Goal: Task Accomplishment & Management: Use online tool/utility

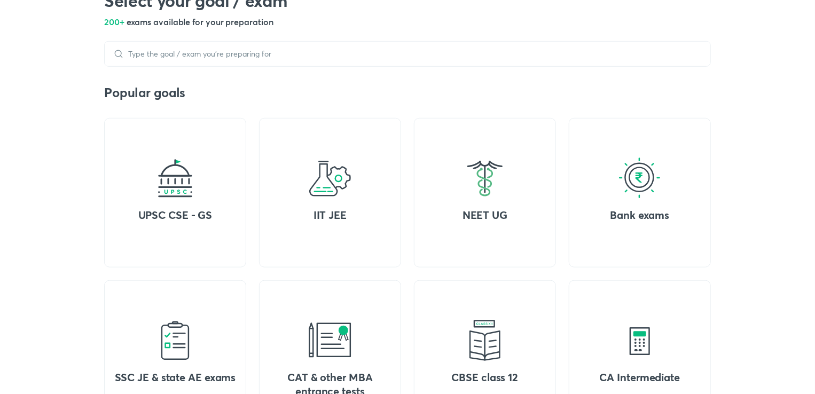
scroll to position [342, 0]
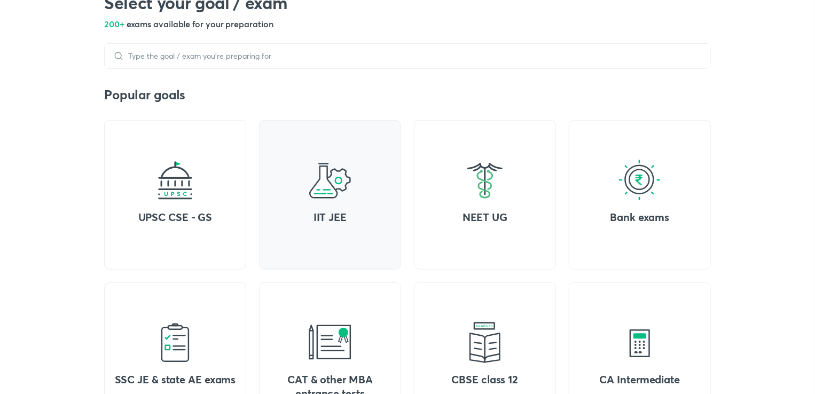
click at [292, 215] on h4 "IIT JEE" at bounding box center [329, 217] width 125 height 14
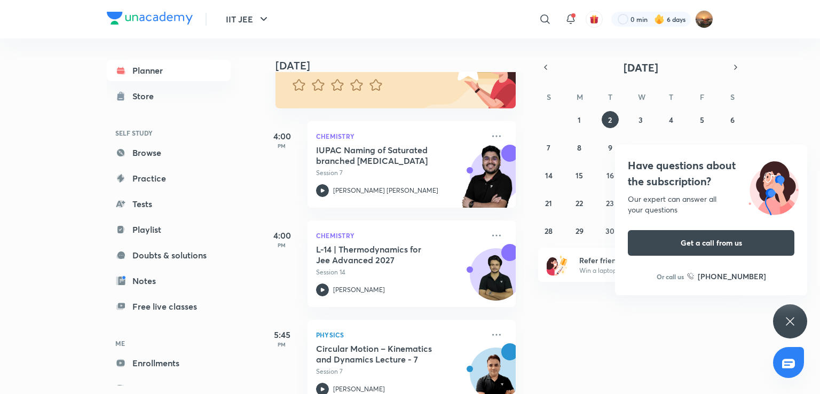
scroll to position [90, 0]
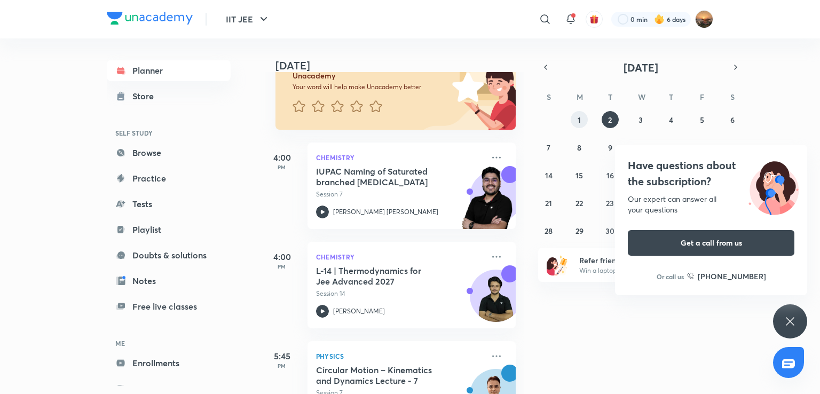
click at [581, 116] on button "1" at bounding box center [579, 119] width 17 height 17
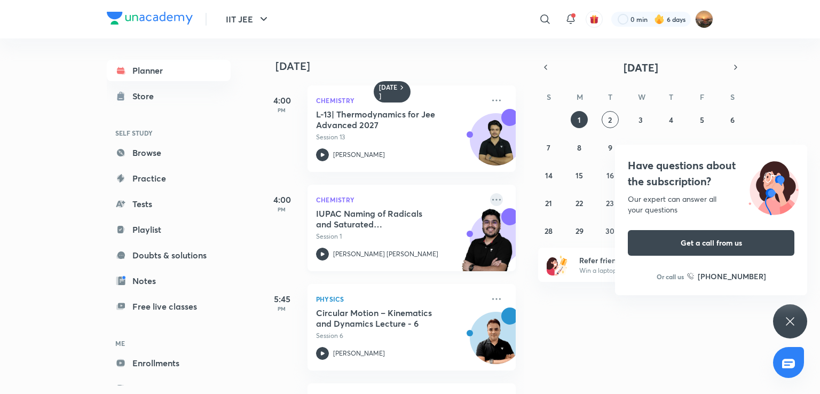
click at [490, 201] on icon at bounding box center [496, 199] width 13 height 13
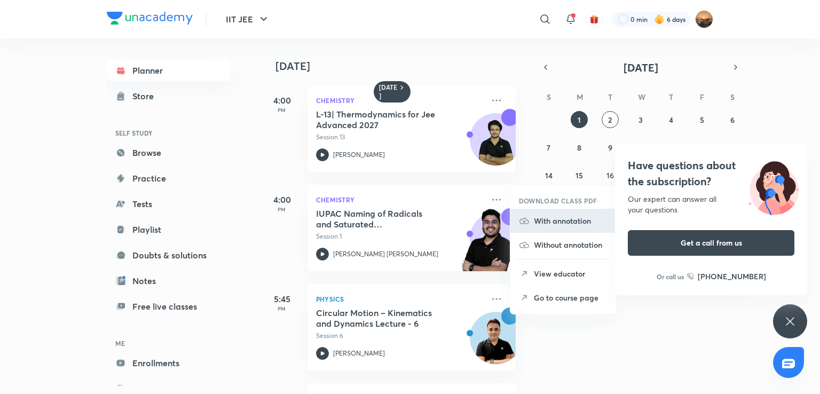
click at [553, 220] on p "With annotation" at bounding box center [571, 220] width 74 height 11
